Goal: Complete application form

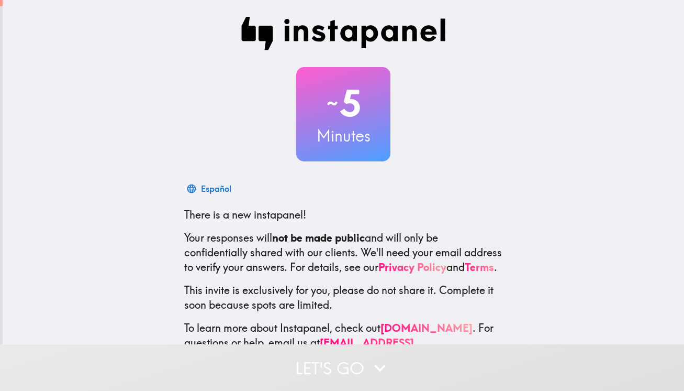
scroll to position [37, 0]
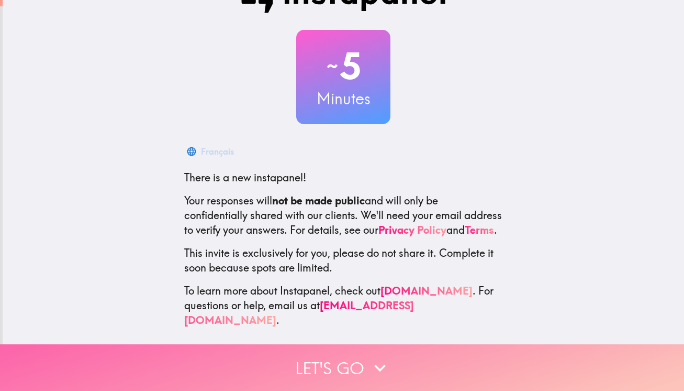
click at [344, 362] on button "Let's go" at bounding box center [342, 367] width 684 height 47
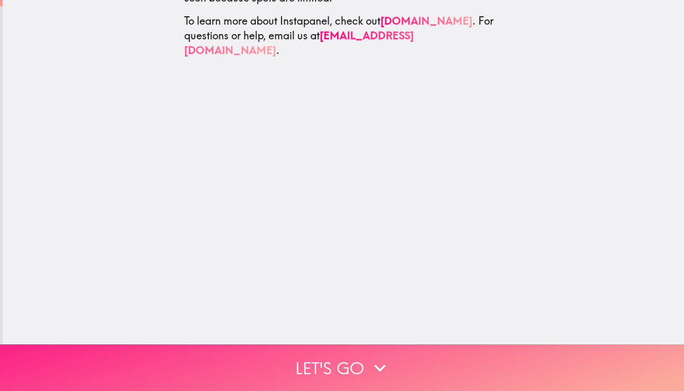
scroll to position [0, 0]
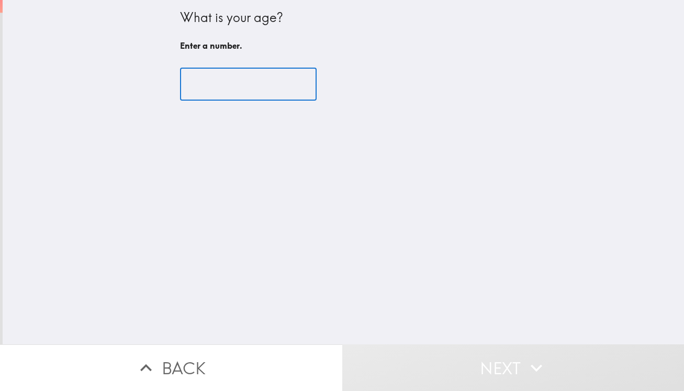
click at [240, 88] on input "number" at bounding box center [248, 84] width 137 height 32
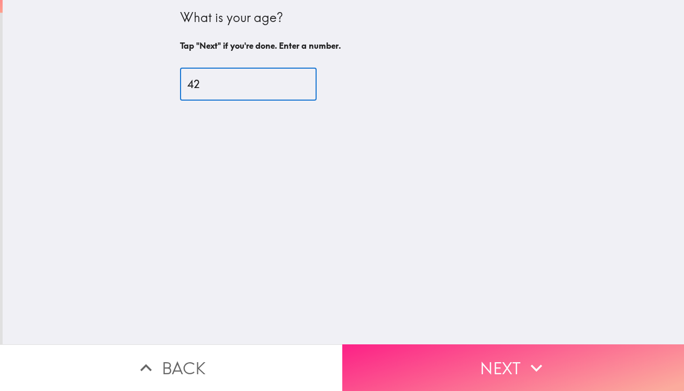
type input "42"
click at [475, 361] on button "Next" at bounding box center [513, 367] width 342 height 47
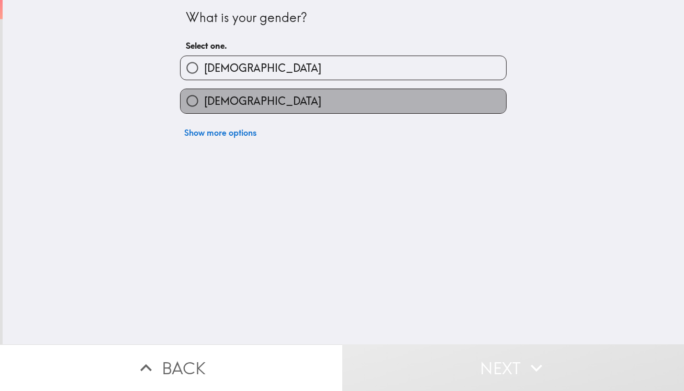
click at [298, 100] on label "[DEMOGRAPHIC_DATA]" at bounding box center [344, 101] width 326 height 24
click at [204, 100] on input "[DEMOGRAPHIC_DATA]" at bounding box center [193, 101] width 24 height 24
radio input "true"
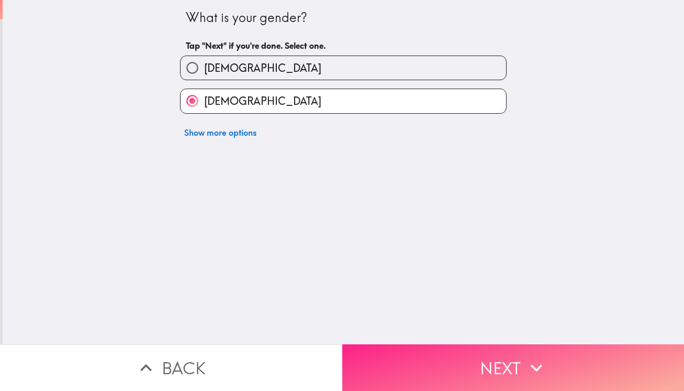
click at [443, 370] on button "Next" at bounding box center [513, 367] width 342 height 47
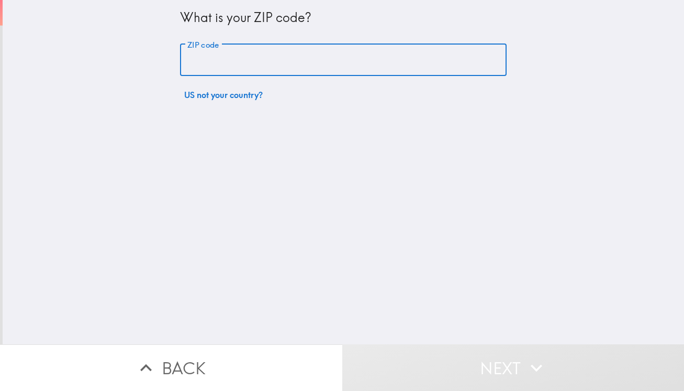
click at [299, 62] on input "ZIP code" at bounding box center [343, 60] width 327 height 32
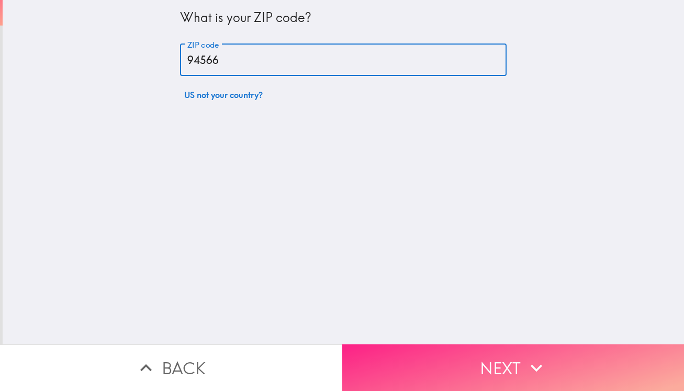
type input "94566"
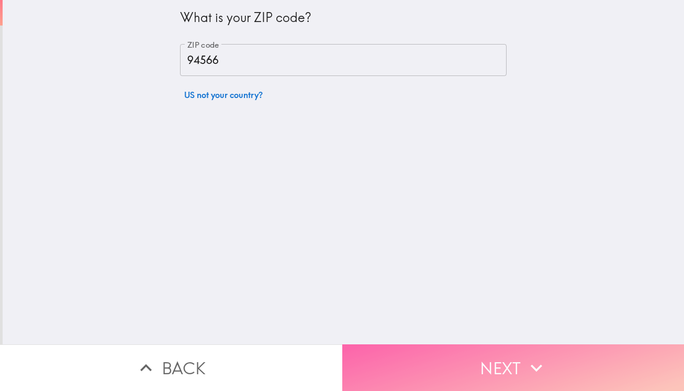
click at [525, 360] on button "Next" at bounding box center [513, 367] width 342 height 47
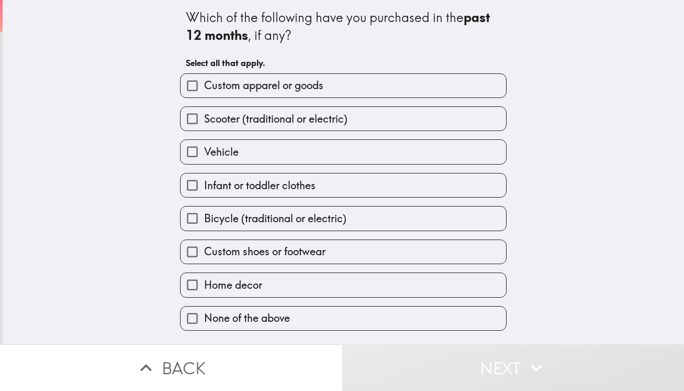
click at [357, 291] on label "Home decor" at bounding box center [344, 285] width 326 height 24
click at [204, 291] on input "Home decor" at bounding box center [193, 285] width 24 height 24
checkbox input "true"
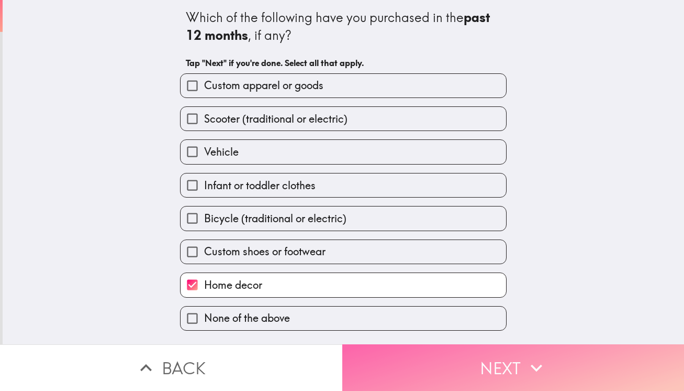
click at [418, 359] on button "Next" at bounding box center [513, 367] width 342 height 47
